Goal: Task Accomplishment & Management: Use online tool/utility

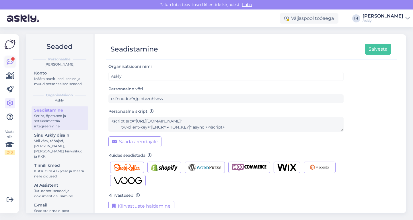
click at [10, 63] on icon at bounding box center [10, 61] width 7 height 7
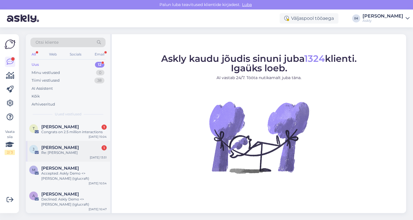
click at [84, 145] on div "[PERSON_NAME] 1" at bounding box center [73, 147] width 65 height 5
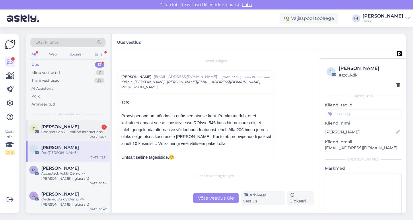
click at [67, 134] on div "T [PERSON_NAME] 1 Congrats on 2.5 million interactions [DATE] 15:04" at bounding box center [68, 130] width 84 height 21
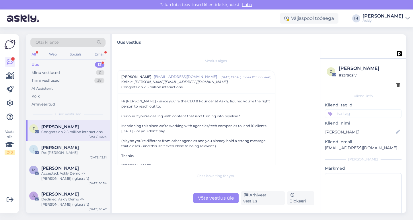
click at [11, 45] on img at bounding box center [10, 44] width 11 height 11
click at [11, 38] on div "Vaata siia 2 / 3 Võimalused Veendu, et Askly loob sulle väärtust. Sulge Ühenda …" at bounding box center [9, 123] width 19 height 178
click at [15, 12] on img at bounding box center [23, 18] width 32 height 18
click at [20, 16] on img at bounding box center [23, 18] width 32 height 18
click at [55, 54] on div "Web" at bounding box center [53, 53] width 10 height 7
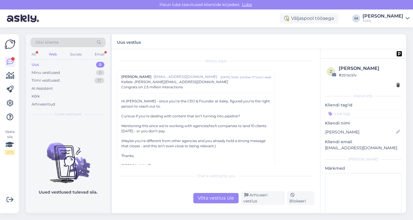
click at [31, 51] on div "All Web Socials Email" at bounding box center [67, 54] width 75 height 9
click at [37, 52] on div "All" at bounding box center [33, 53] width 7 height 7
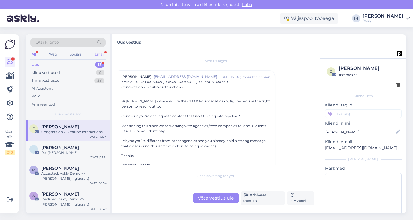
click at [102, 53] on div "Email" at bounding box center [100, 53] width 12 height 7
click at [9, 74] on icon at bounding box center [10, 75] width 8 height 7
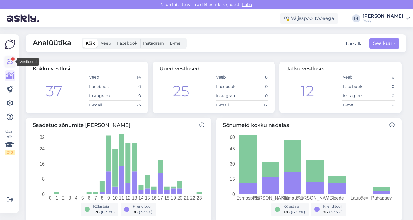
click at [7, 61] on icon at bounding box center [10, 61] width 7 height 7
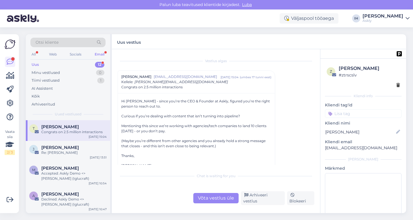
scroll to position [12, 0]
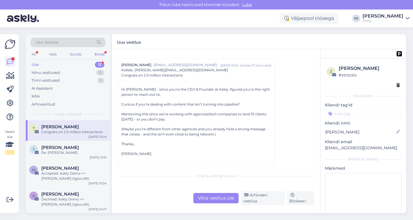
click at [7, 49] on img at bounding box center [10, 44] width 11 height 11
click at [9, 45] on img at bounding box center [10, 44] width 11 height 11
click at [53, 73] on div "Minu vestlused" at bounding box center [46, 73] width 28 height 6
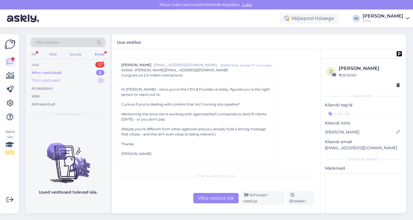
click at [62, 79] on div "Tiimi vestlused 1" at bounding box center [67, 80] width 75 height 8
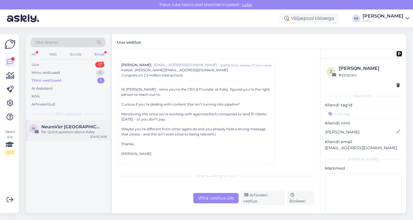
click at [73, 131] on div "Re: Quick question about Askly" at bounding box center [73, 131] width 65 height 5
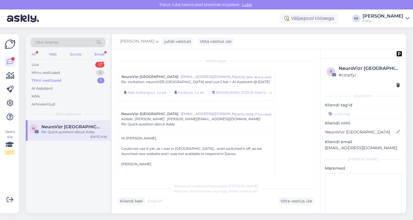
click at [396, 15] on div "[PERSON_NAME]" at bounding box center [383, 16] width 41 height 5
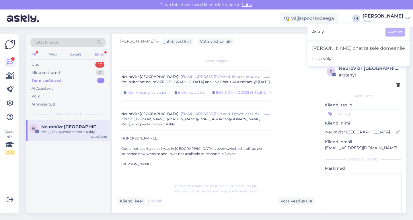
click at [35, 54] on div "All" at bounding box center [33, 53] width 7 height 7
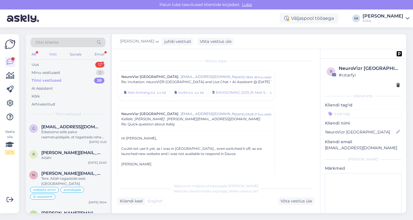
click at [55, 52] on div "Web" at bounding box center [53, 53] width 10 height 7
click at [72, 53] on div "Socials" at bounding box center [76, 53] width 14 height 7
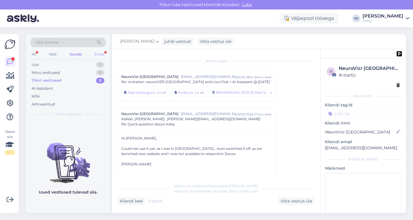
click at [100, 55] on div "Email" at bounding box center [100, 53] width 12 height 7
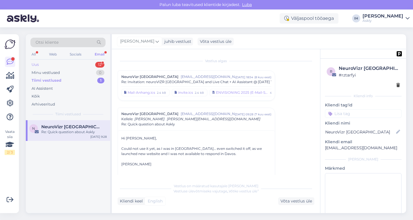
click at [72, 65] on div "Uus 12" at bounding box center [67, 65] width 75 height 8
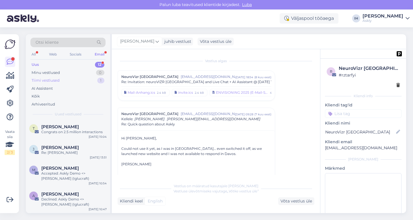
click at [77, 79] on div "Tiimi vestlused 1" at bounding box center [67, 80] width 75 height 8
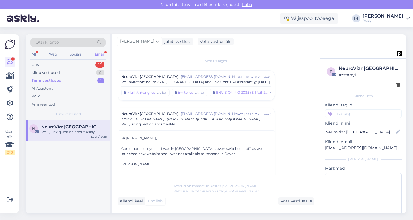
click at [80, 131] on div "Re: Quick question about Askly" at bounding box center [73, 131] width 65 height 5
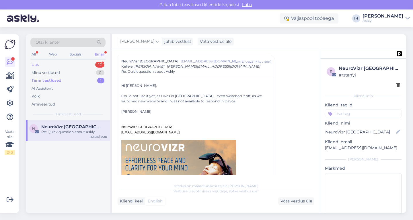
click at [70, 64] on div "Uus 12" at bounding box center [67, 65] width 75 height 8
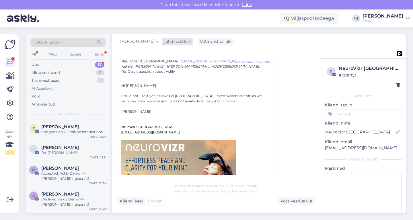
click at [156, 43] on icon at bounding box center [157, 41] width 3 height 6
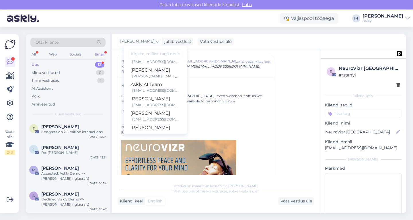
scroll to position [33, 0]
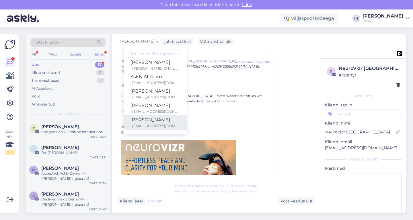
click at [167, 123] on div "[PERSON_NAME]" at bounding box center [155, 119] width 49 height 7
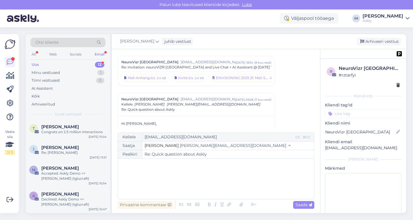
scroll to position [0, 0]
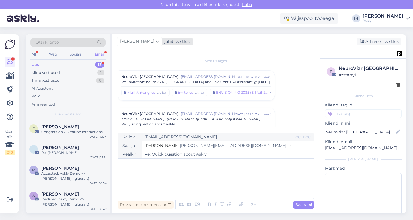
click at [143, 39] on span "[PERSON_NAME]" at bounding box center [137, 41] width 34 height 6
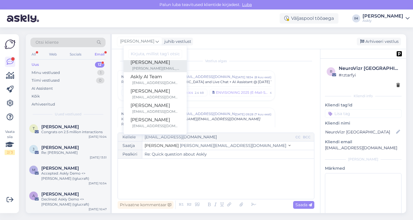
click at [141, 62] on div "[PERSON_NAME]" at bounding box center [155, 62] width 49 height 7
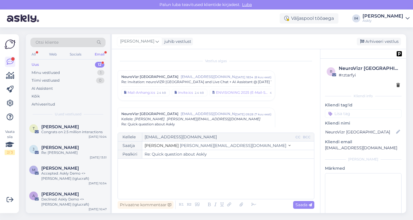
scroll to position [53, 0]
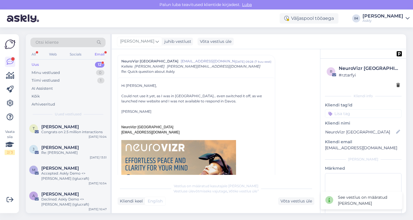
click at [21, 14] on img at bounding box center [23, 18] width 32 height 18
click at [407, 20] on icon at bounding box center [408, 18] width 4 height 5
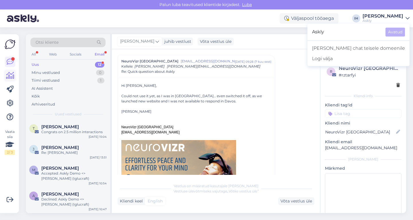
click at [8, 75] on icon at bounding box center [10, 75] width 8 height 7
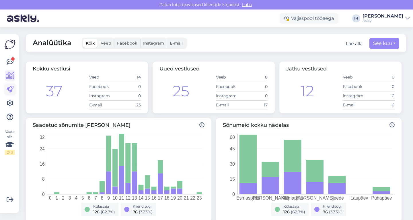
click at [11, 88] on icon at bounding box center [10, 89] width 7 height 7
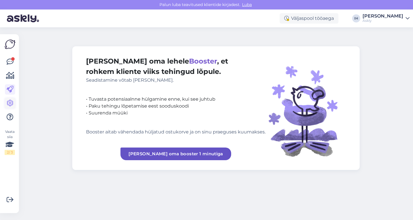
click at [9, 102] on icon at bounding box center [10, 103] width 7 height 7
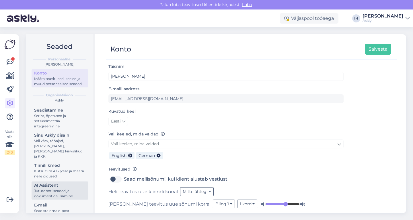
click at [44, 191] on div "Juturoboti seaded ja dokumentide lisamine" at bounding box center [60, 193] width 52 height 10
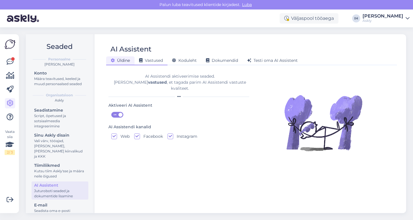
click at [151, 61] on span "Vastused" at bounding box center [151, 60] width 24 height 5
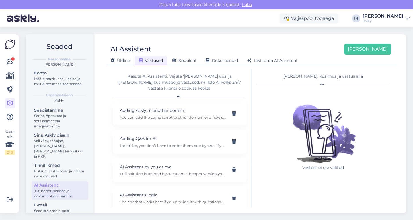
click at [298, 76] on div "[PERSON_NAME], küsimus ja vastus siia" at bounding box center [323, 76] width 135 height 6
click at [335, 77] on div "[PERSON_NAME], küsimus ja vastus siia" at bounding box center [323, 76] width 135 height 6
click at [290, 58] on span "Testi oma AI Assistent" at bounding box center [272, 60] width 50 height 5
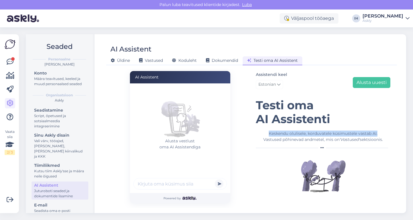
drag, startPoint x: 413, startPoint y: 120, endPoint x: 413, endPoint y: 127, distance: 7.5
click at [413, 127] on div "Seaded Personaalne [PERSON_NAME] Konto Määra teavitused, keeled ja muud persona…" at bounding box center [217, 123] width 391 height 192
click at [335, 116] on h1 "Testi oma AI Assistenti" at bounding box center [323, 112] width 135 height 28
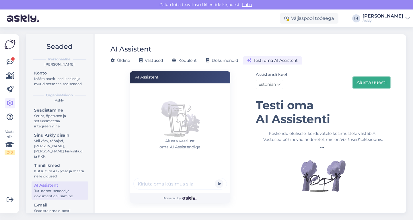
click at [370, 79] on button "Alusta uuesti" at bounding box center [372, 82] width 38 height 11
click at [184, 60] on span "Koduleht" at bounding box center [184, 60] width 25 height 5
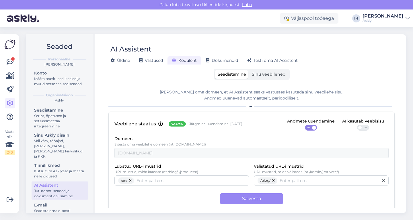
click at [152, 59] on span "Vastused" at bounding box center [151, 60] width 24 height 5
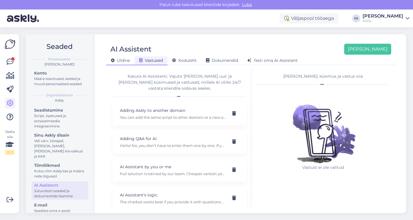
click at [123, 57] on div "Üldine" at bounding box center [120, 60] width 28 height 9
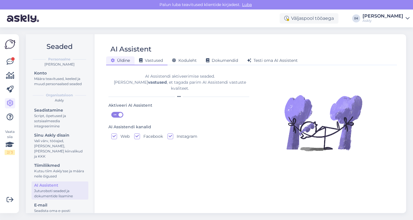
click at [154, 62] on span "Vastused" at bounding box center [151, 60] width 24 height 5
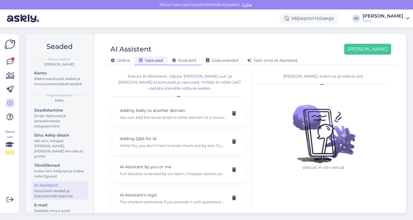
click at [185, 62] on span "Koduleht" at bounding box center [184, 60] width 25 height 5
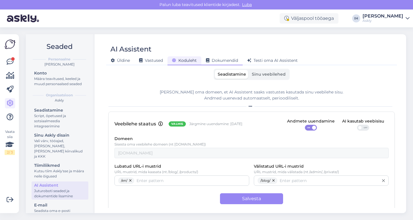
click at [222, 61] on span "Dokumendid" at bounding box center [222, 60] width 32 height 5
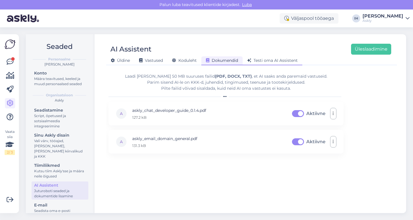
click at [278, 63] on span "Testi oma AI Assistent" at bounding box center [272, 60] width 50 height 5
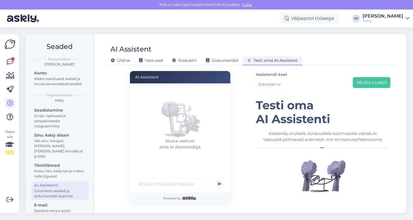
click at [191, 182] on input "text" at bounding box center [180, 183] width 94 height 11
click at [232, 57] on div "Dokumendid" at bounding box center [221, 60] width 41 height 9
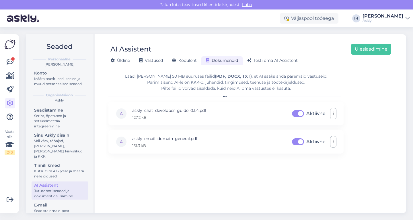
click at [189, 56] on div "Koduleht" at bounding box center [185, 60] width 34 height 9
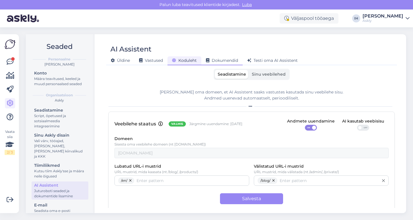
click at [220, 56] on div "Dokumendid" at bounding box center [221, 60] width 41 height 9
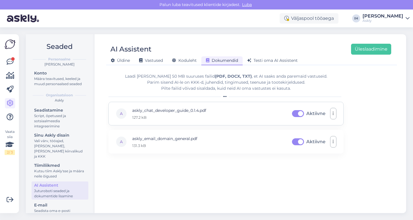
click at [159, 116] on p "127.2 kB" at bounding box center [169, 116] width 74 height 5
click at [331, 113] on button "button" at bounding box center [333, 113] width 6 height 11
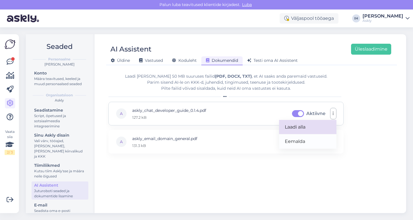
click at [296, 127] on link "Laadi alla" at bounding box center [307, 127] width 57 height 14
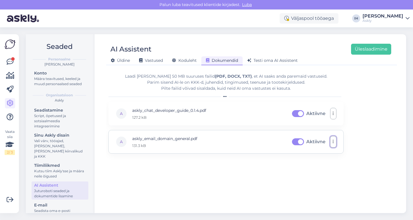
click at [334, 142] on button "button" at bounding box center [333, 141] width 6 height 11
click at [312, 155] on link "Laadi alla" at bounding box center [307, 155] width 57 height 14
click at [14, 61] on link at bounding box center [10, 62] width 10 height 10
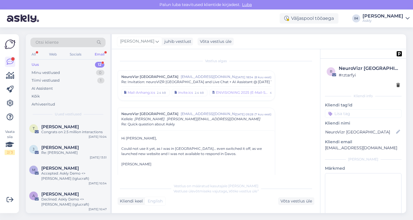
click at [80, 63] on div "Uus 12" at bounding box center [67, 65] width 75 height 8
click at [84, 150] on div "Re: [PERSON_NAME]" at bounding box center [73, 152] width 65 height 5
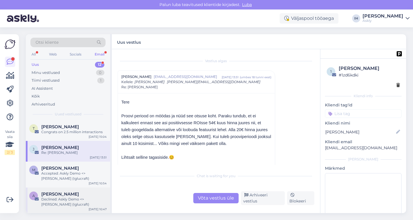
click at [82, 203] on div "Declined: Askly Demo <> [PERSON_NAME] (Iglucraft)" at bounding box center [73, 201] width 65 height 10
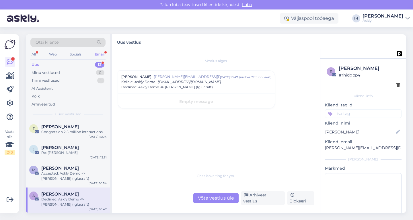
click at [385, 16] on div "[PERSON_NAME]" at bounding box center [383, 16] width 41 height 5
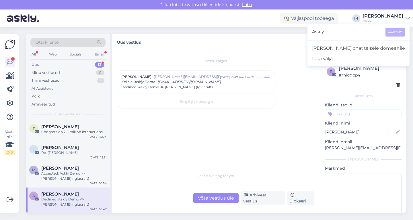
click at [249, 16] on div "Väljaspool tööaega IH [PERSON_NAME] Askly Askly Avatud [PERSON_NAME] chat teise…" at bounding box center [206, 18] width 413 height 18
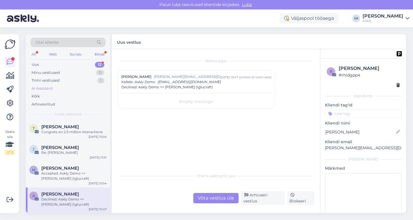
click at [71, 88] on div "AI Assistent" at bounding box center [67, 88] width 75 height 8
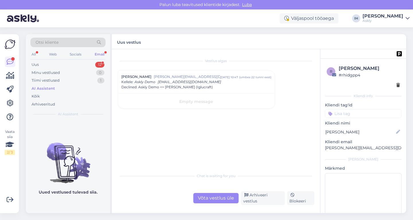
click at [69, 40] on div "Otsi kliente" at bounding box center [67, 42] width 75 height 9
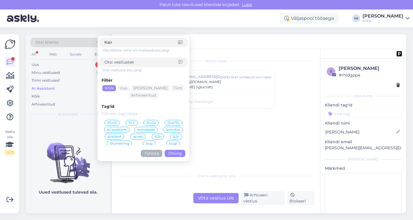
type input "Kairi"
click button "Otsing" at bounding box center [175, 152] width 21 height 7
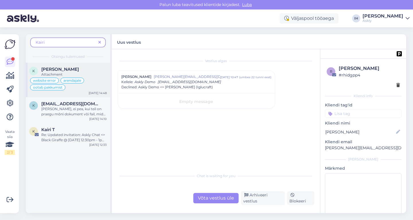
click at [79, 73] on div "Attachment" at bounding box center [73, 74] width 65 height 5
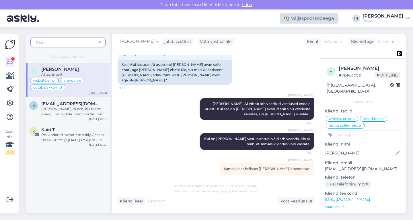
click at [339, 18] on div "Väljaspool tööaega" at bounding box center [309, 18] width 59 height 10
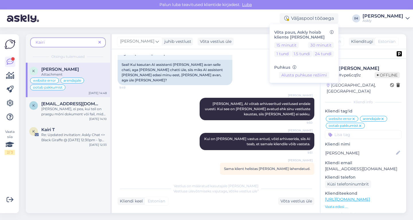
click at [87, 170] on div "K [PERSON_NAME] Attachment website error arendajale ootab pakkumist [DATE] 14:4…" at bounding box center [68, 138] width 84 height 150
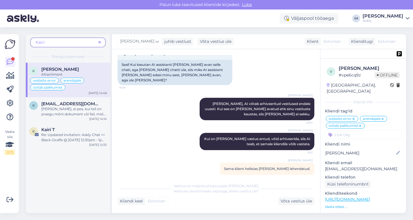
click at [340, 130] on input at bounding box center [363, 134] width 77 height 9
